Goal: Task Accomplishment & Management: Manage account settings

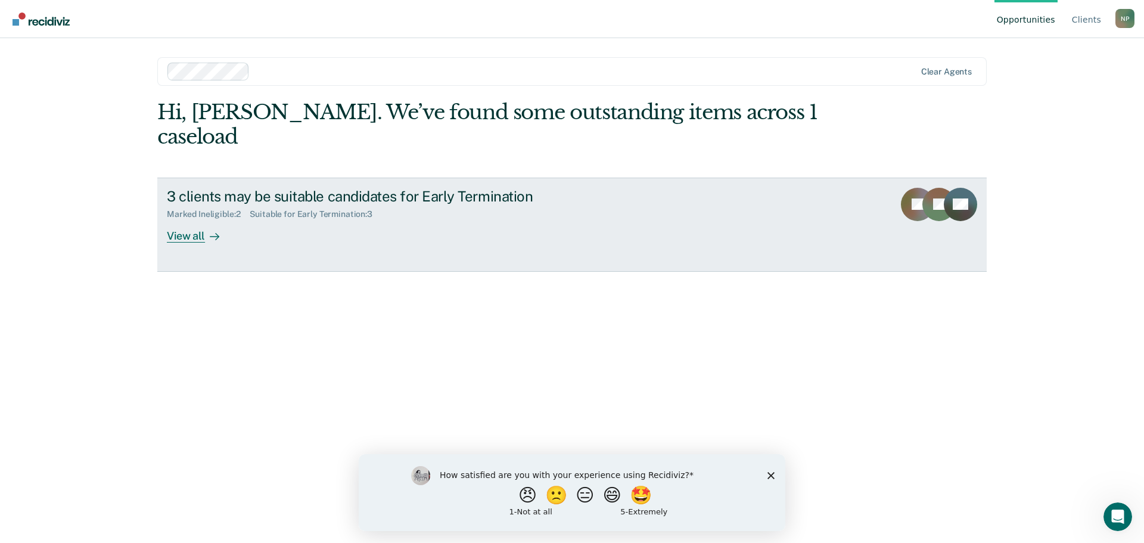
click at [175, 219] on div "View all" at bounding box center [200, 230] width 67 height 23
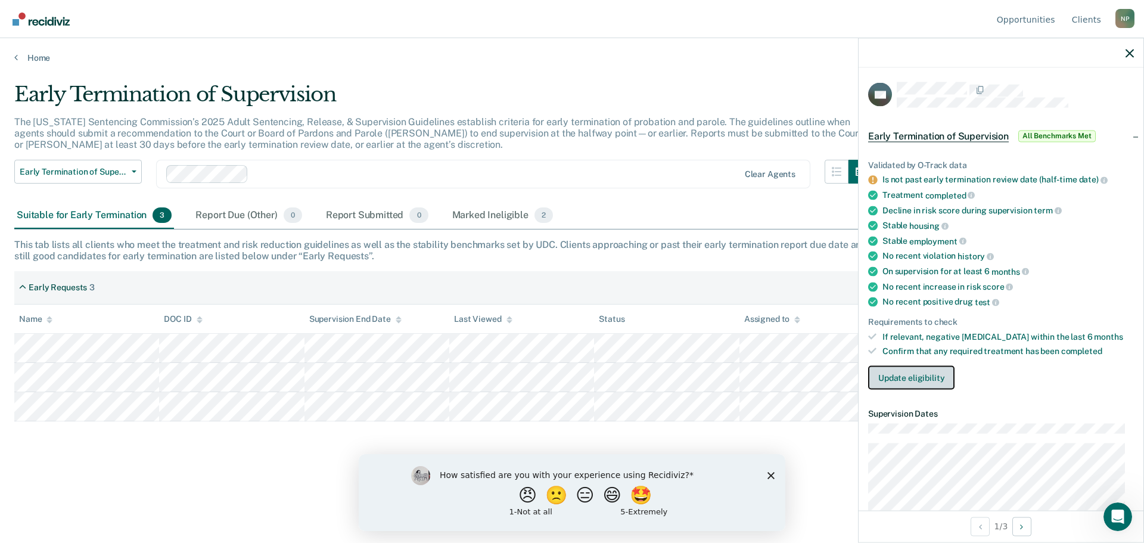
click at [921, 375] on button "Update eligibility" at bounding box center [911, 378] width 86 height 24
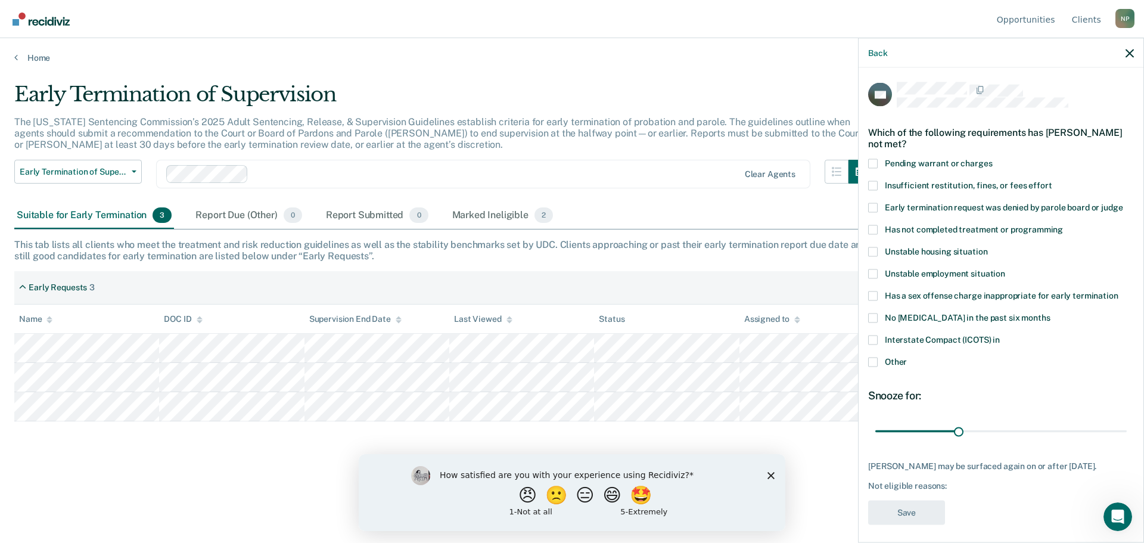
click at [871, 341] on span at bounding box center [873, 340] width 10 height 10
click at [1000, 335] on input "Interstate Compact (ICOTS) in" at bounding box center [1000, 335] width 0 height 0
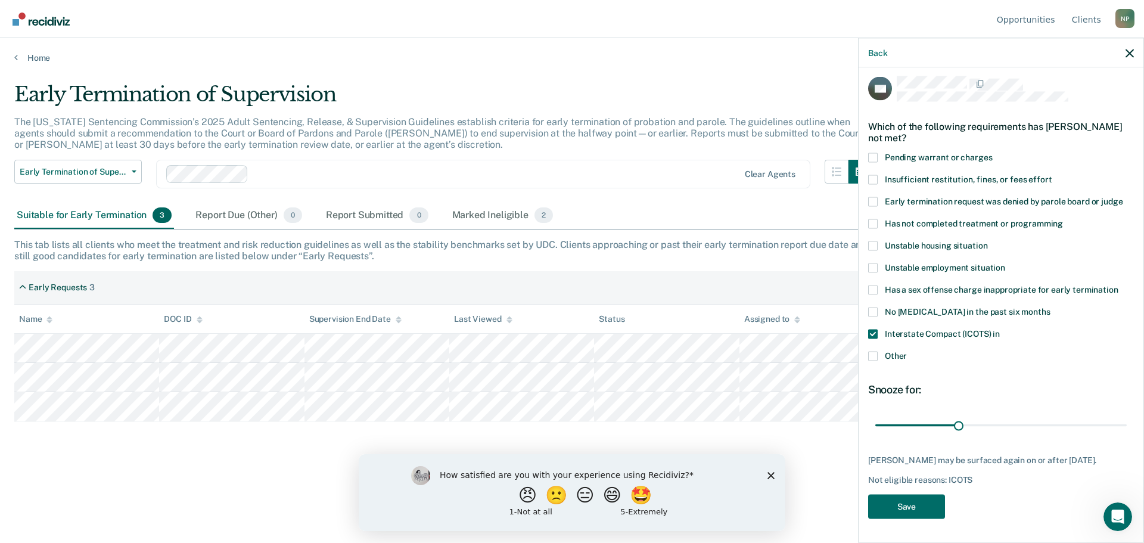
scroll to position [15, 0]
click at [918, 503] on button "Save" at bounding box center [906, 506] width 77 height 24
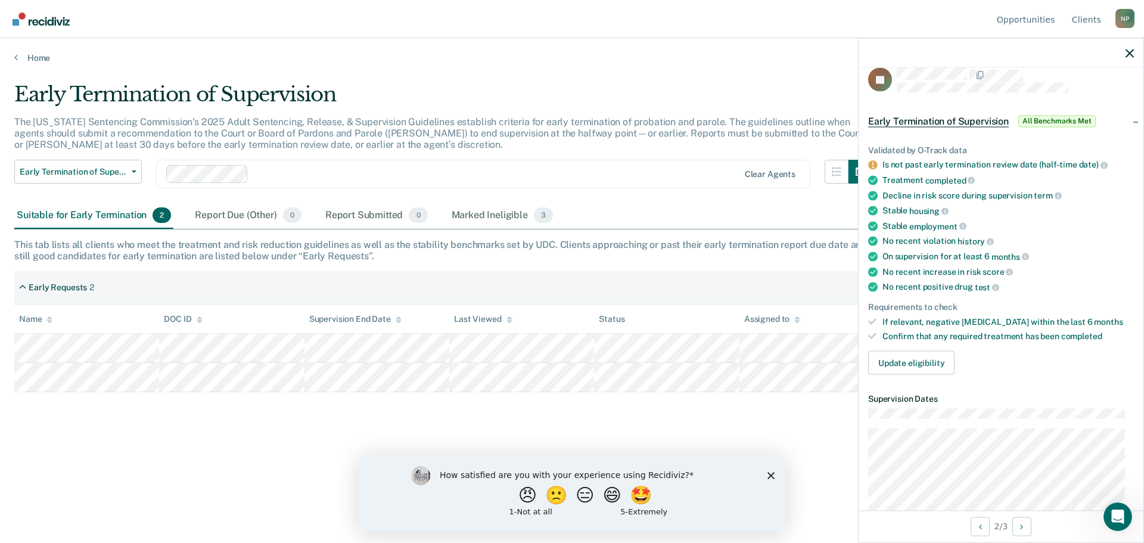
click at [64, 216] on div "Suitable for Early Termination 2" at bounding box center [93, 216] width 159 height 26
click at [469, 214] on div "Marked Ineligible 3" at bounding box center [502, 216] width 107 height 26
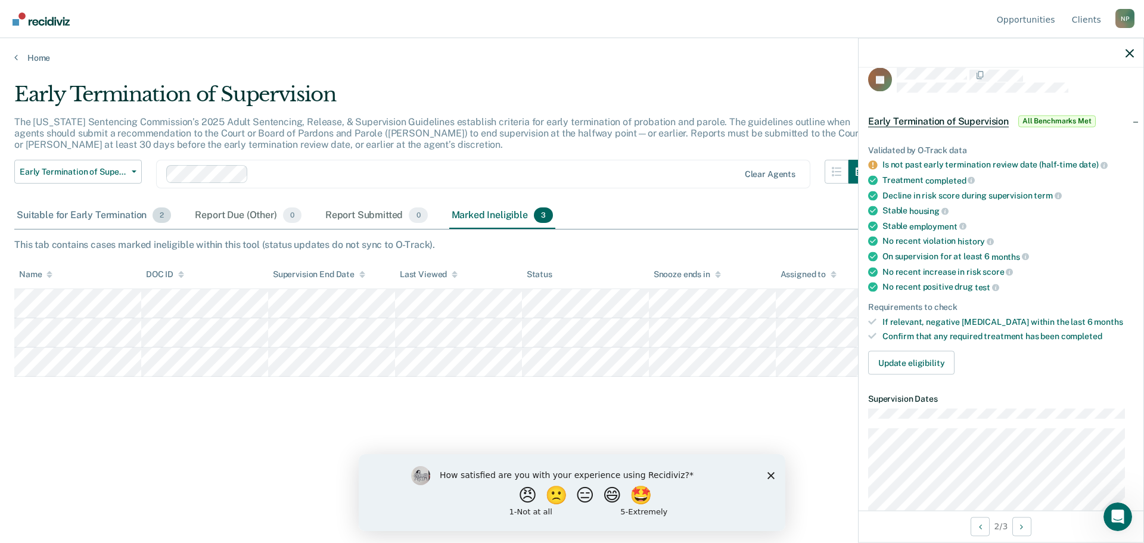
click at [80, 210] on div "Suitable for Early Termination 2" at bounding box center [93, 216] width 159 height 26
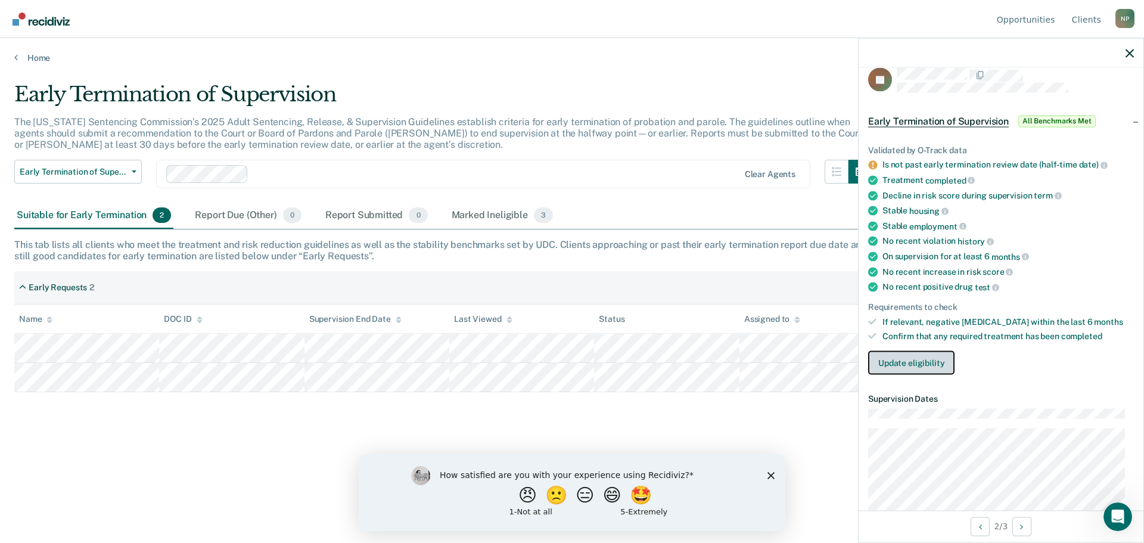
click at [924, 361] on button "Update eligibility" at bounding box center [911, 363] width 86 height 24
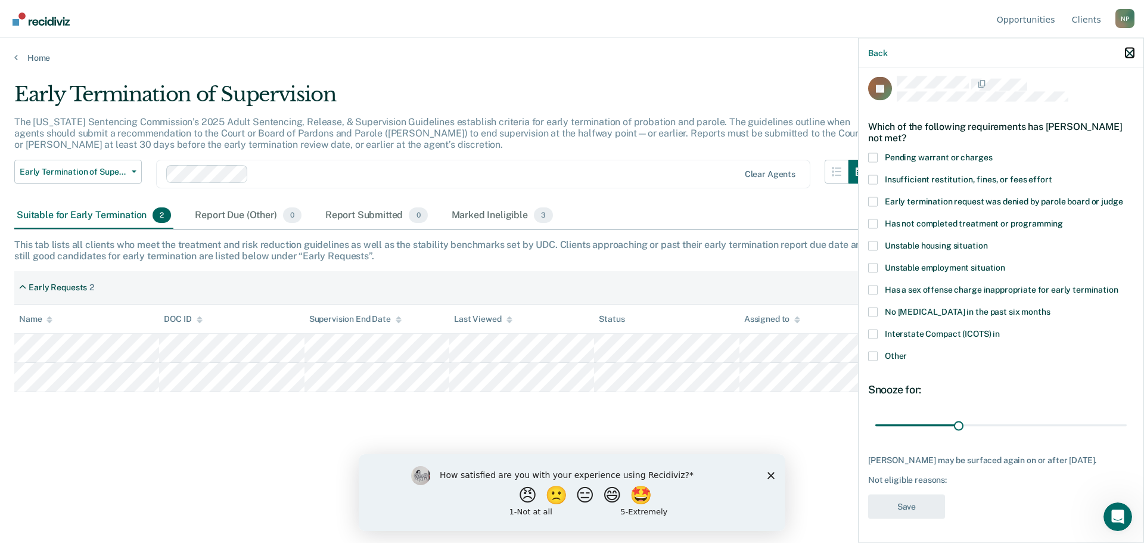
click at [1129, 54] on icon "button" at bounding box center [1129, 53] width 8 height 8
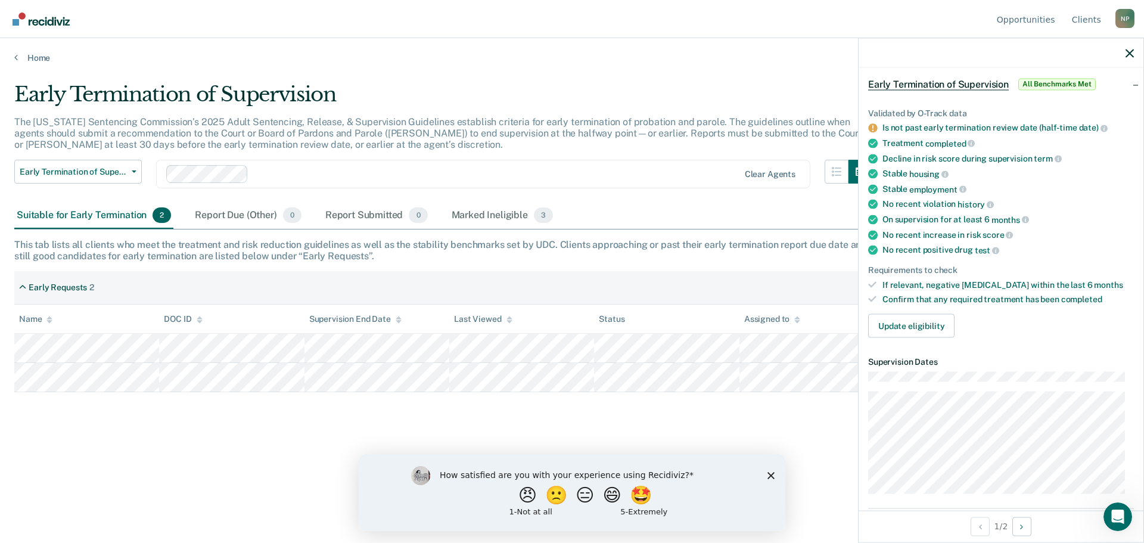
scroll to position [0, 0]
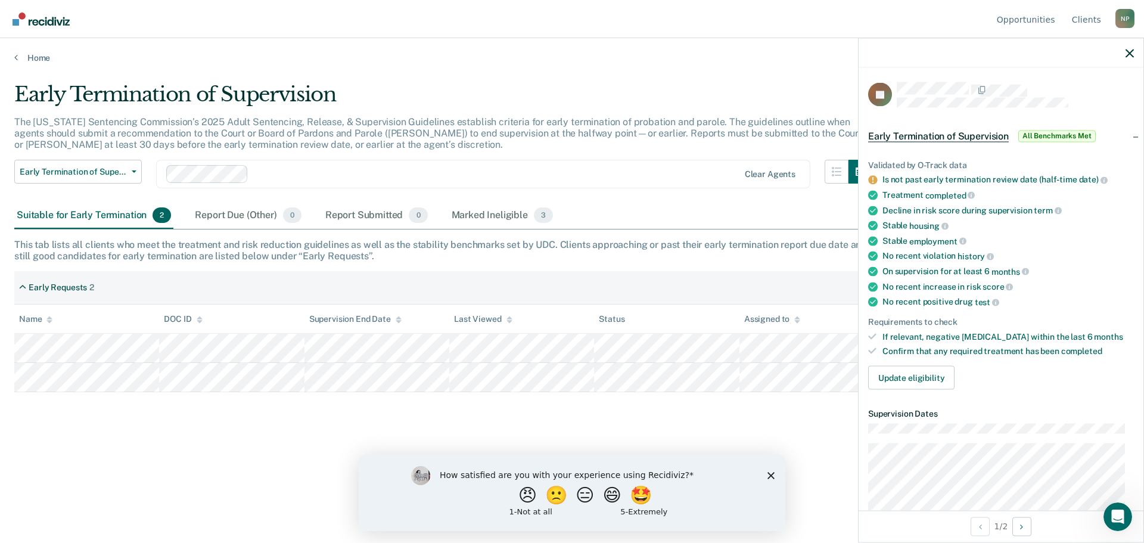
click at [1128, 19] on div "N P" at bounding box center [1124, 18] width 19 height 19
click at [1059, 94] on link "Log Out" at bounding box center [1076, 94] width 77 height 10
